Goal: Entertainment & Leisure: Browse casually

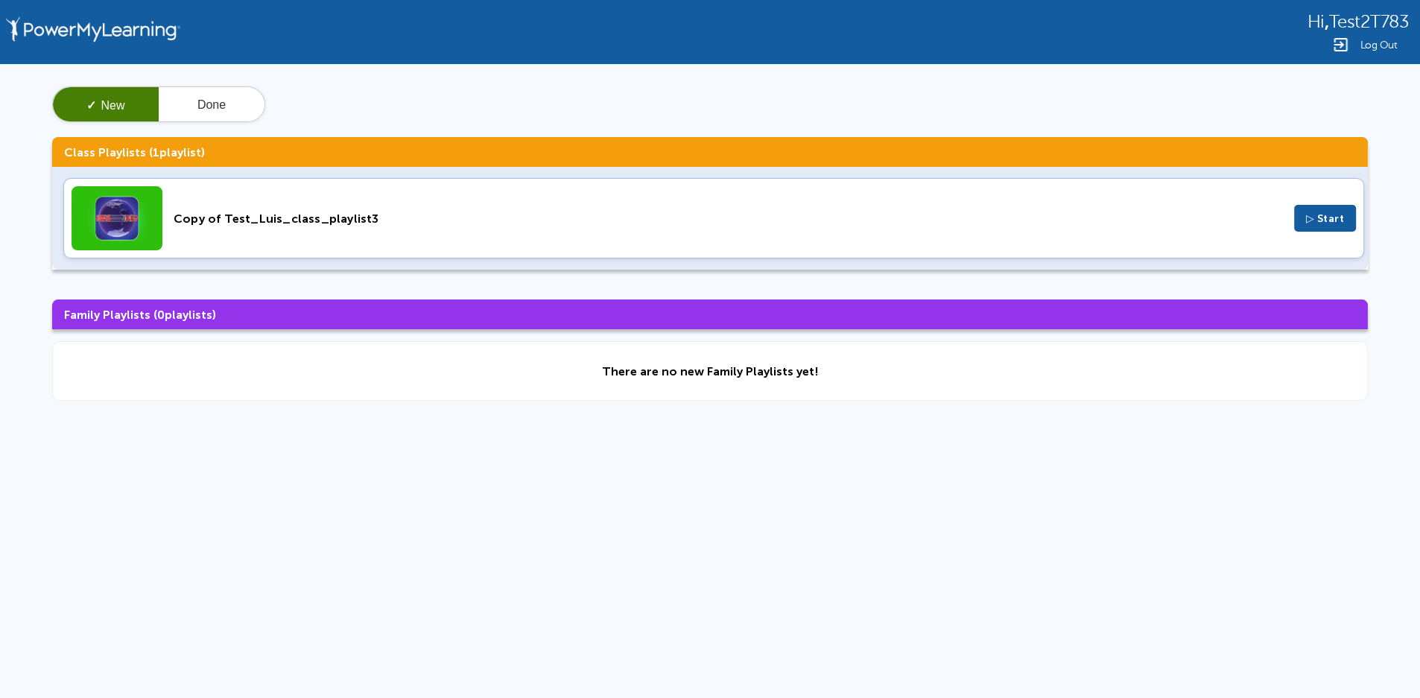
drag, startPoint x: 1283, startPoint y: 5, endPoint x: 811, endPoint y: 489, distance: 675.8
click at [813, 489] on div "Hi , Test2T783 Log Out ✓ New Done Class Playlists ( 1 playlist) Copy of Test_Lu…" at bounding box center [710, 316] width 1420 height 633
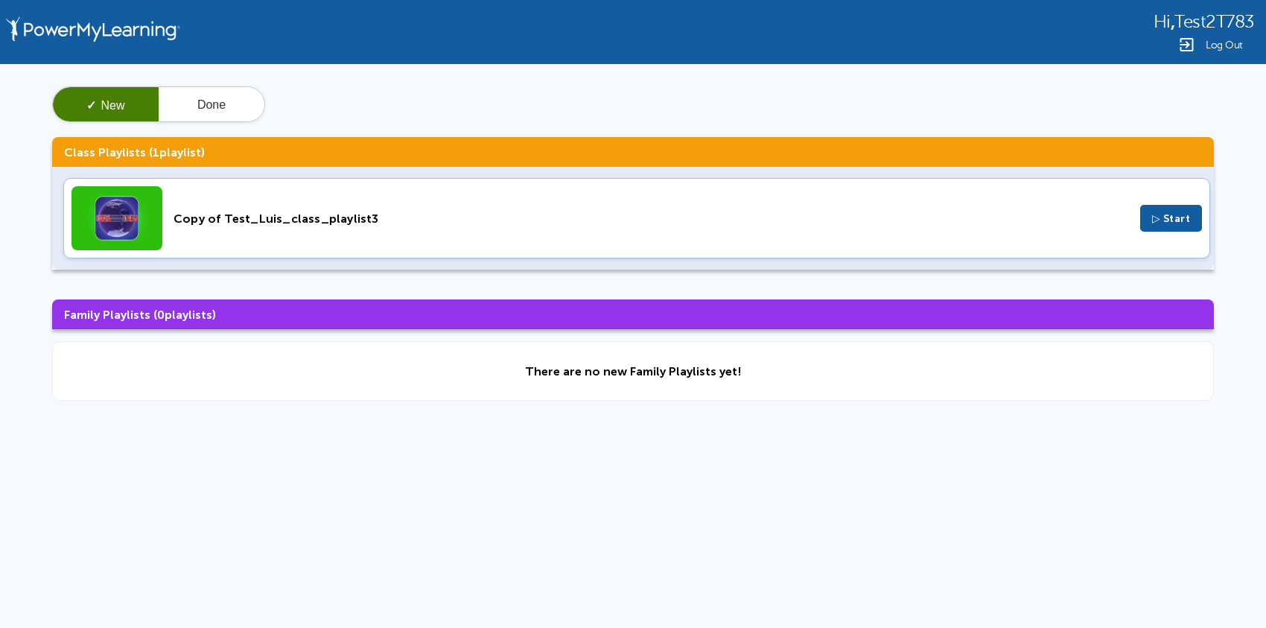
drag, startPoint x: 1418, startPoint y: 227, endPoint x: 906, endPoint y: 431, distance: 550.9
click at [906, 431] on div "Hi , Test2T783 Log Out ✓ New Done Class Playlists ( 1 playlist) Copy of Test_Lu…" at bounding box center [633, 316] width 1266 height 633
click at [340, 215] on div "Copy of Test_Luis_class_playlist3" at bounding box center [652, 219] width 956 height 14
click at [311, 214] on div "Copy of Test_Luis_class_playlist3" at bounding box center [652, 219] width 956 height 14
click at [333, 210] on div "Copy of Test_Luis_class_playlist3 ▷ Start" at bounding box center [636, 218] width 1147 height 80
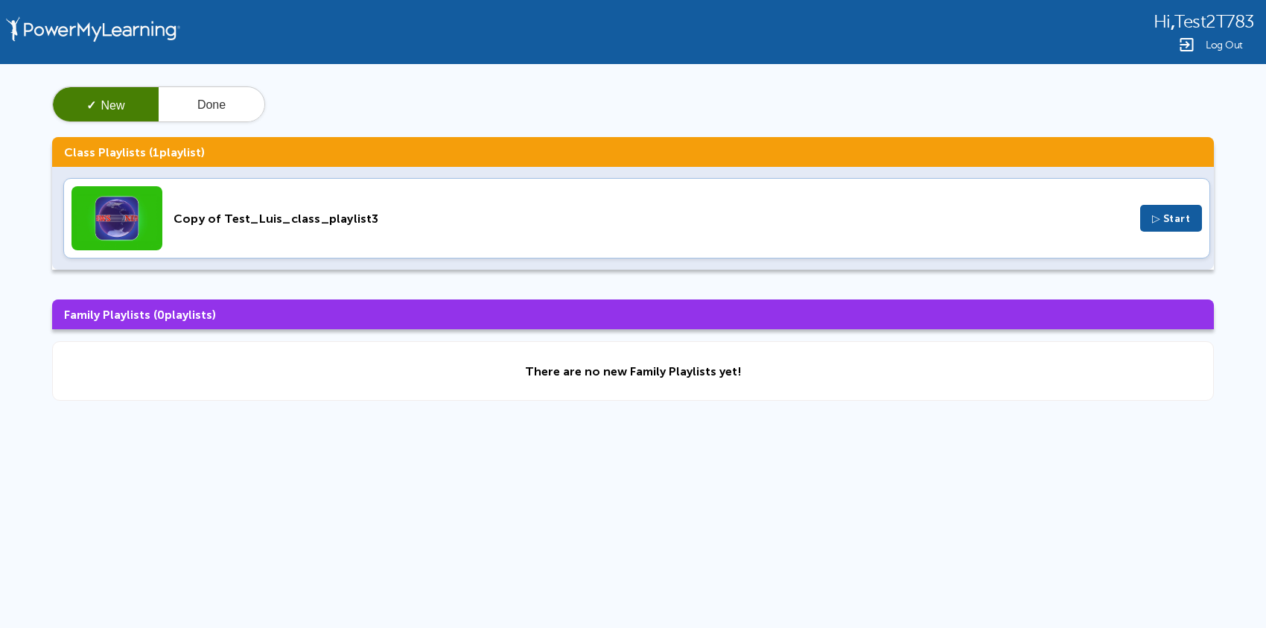
click at [505, 202] on div "Copy of Test_Luis_class_playlist3 ▷ Start" at bounding box center [636, 218] width 1147 height 80
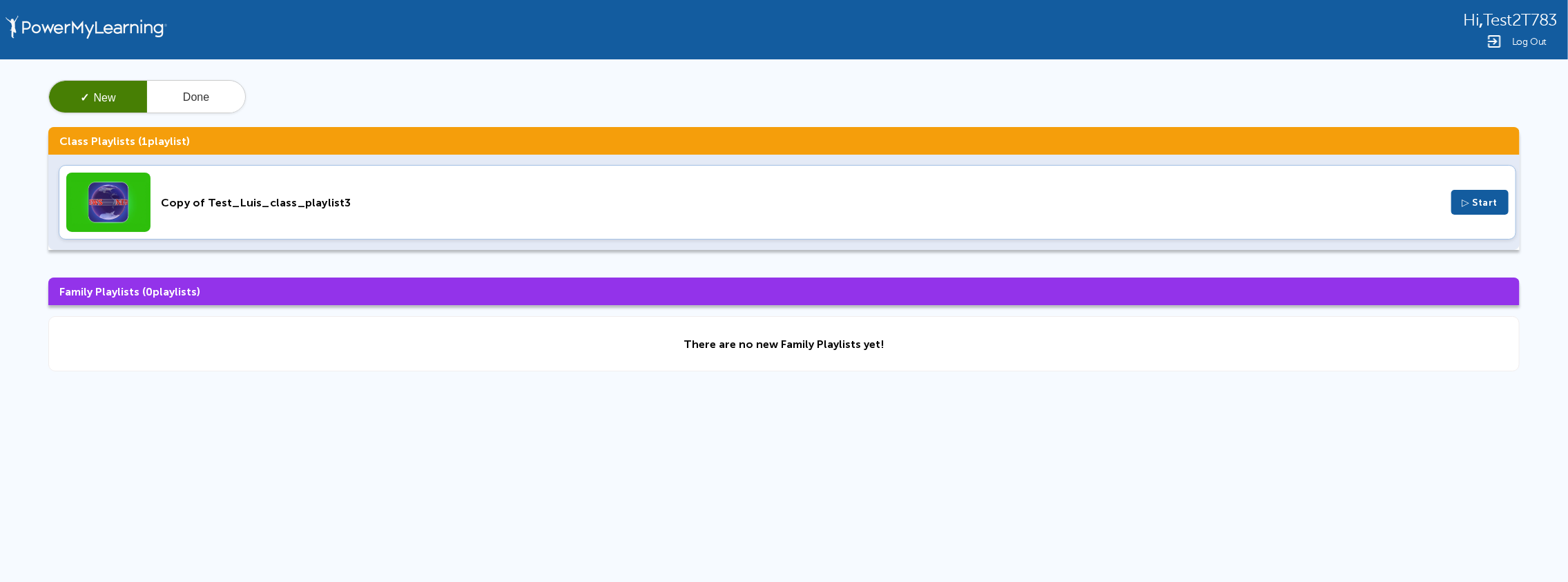
click at [1538, 37] on span "Log Out" at bounding box center [1528, 41] width 34 height 10
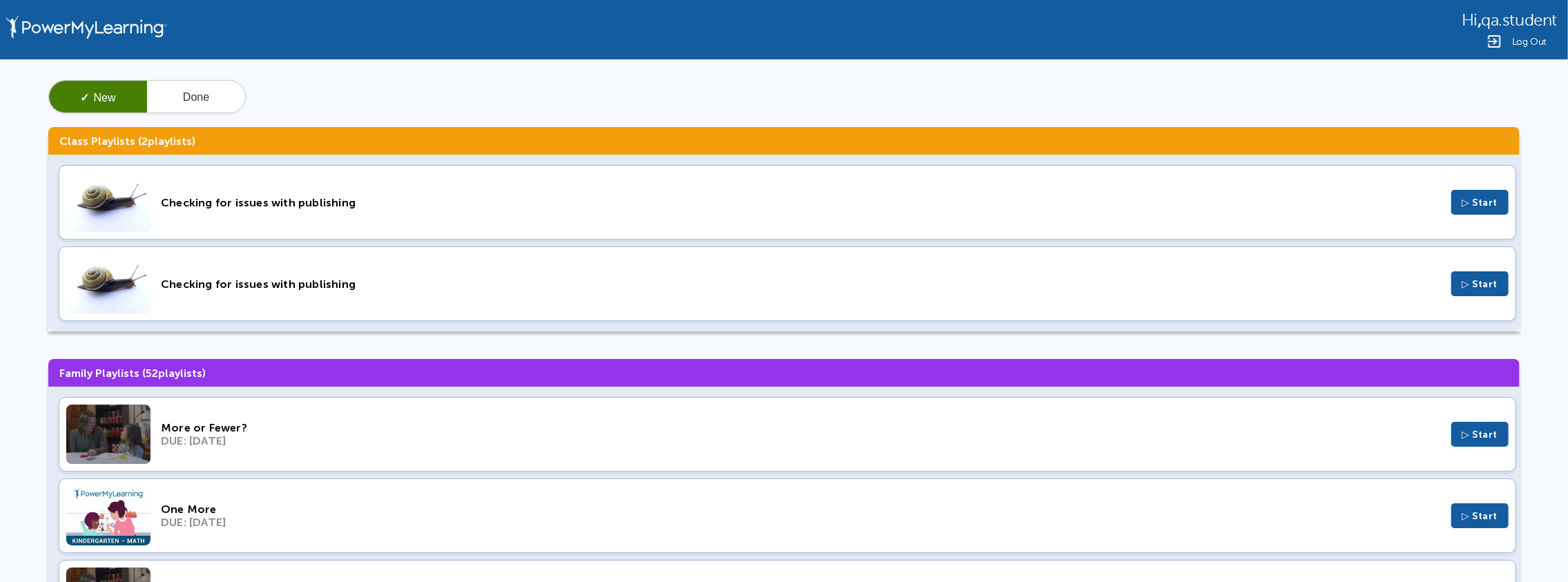
click at [1530, 41] on span "Log Out" at bounding box center [1528, 41] width 34 height 10
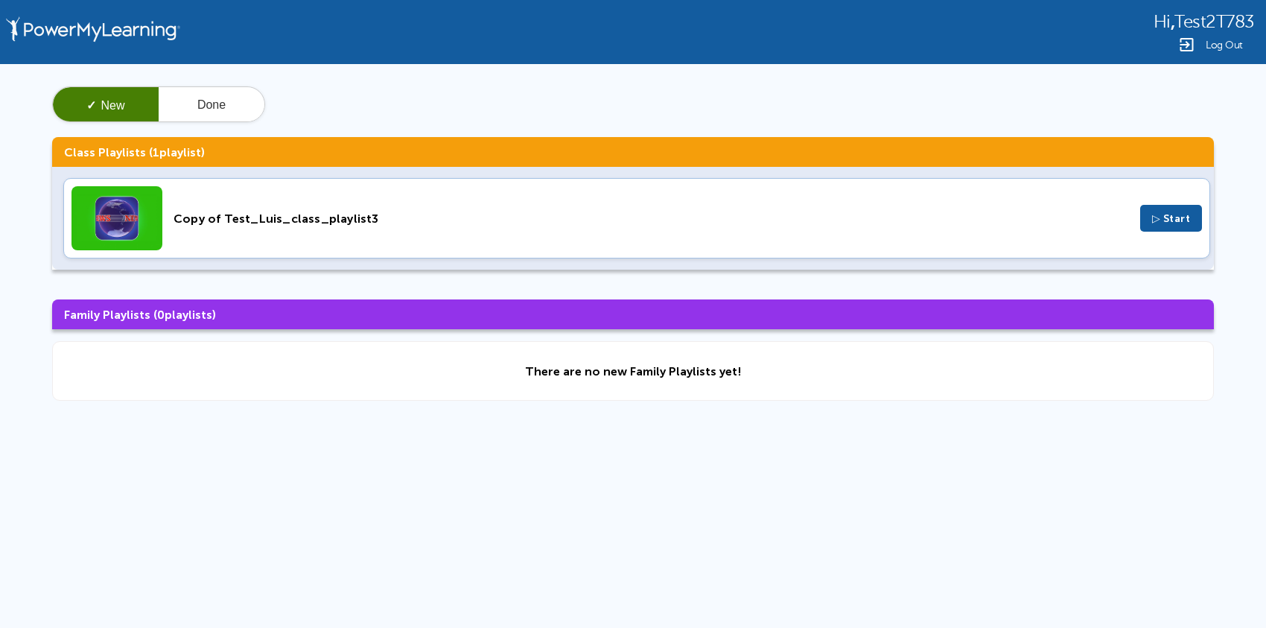
click at [878, 444] on div "Hi , Test2T783 Log Out ✓ New Done Class Playlists ( 1 playlist) Copy of Test_Lu…" at bounding box center [633, 316] width 1266 height 633
click at [375, 220] on div "Copy of Test_Luis_class_playlist3" at bounding box center [652, 219] width 956 height 14
click at [393, 222] on div "Copy of Test_Luis_class_playlist3" at bounding box center [652, 219] width 956 height 14
click at [372, 215] on div "Copy of Test_Luis_class_playlist3" at bounding box center [652, 219] width 956 height 14
click at [435, 210] on div "Copy of Test_Luis_class_playlist3 ▷ Start" at bounding box center [636, 218] width 1147 height 80
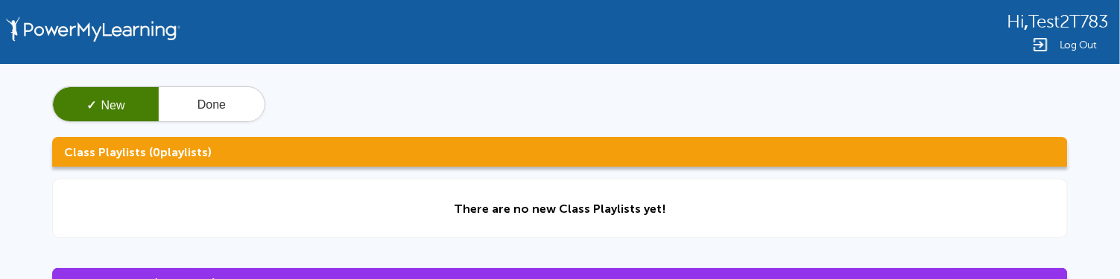
drag, startPoint x: 1002, startPoint y: 19, endPoint x: 1105, endPoint y: 21, distance: 102.8
click at [1105, 21] on div "Hi , Test2T783 Log Out" at bounding box center [560, 32] width 1120 height 64
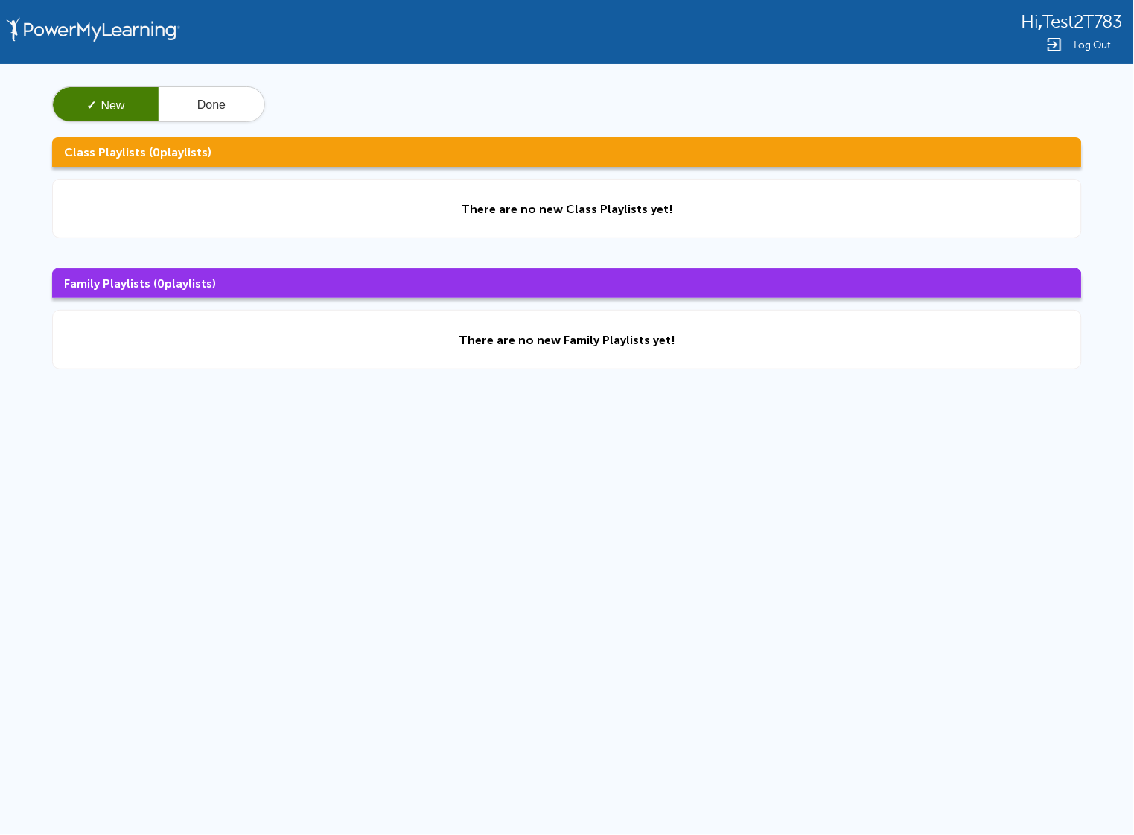
click at [1108, 45] on span "Log Out" at bounding box center [1092, 44] width 37 height 11
